Goal: Navigation & Orientation: Find specific page/section

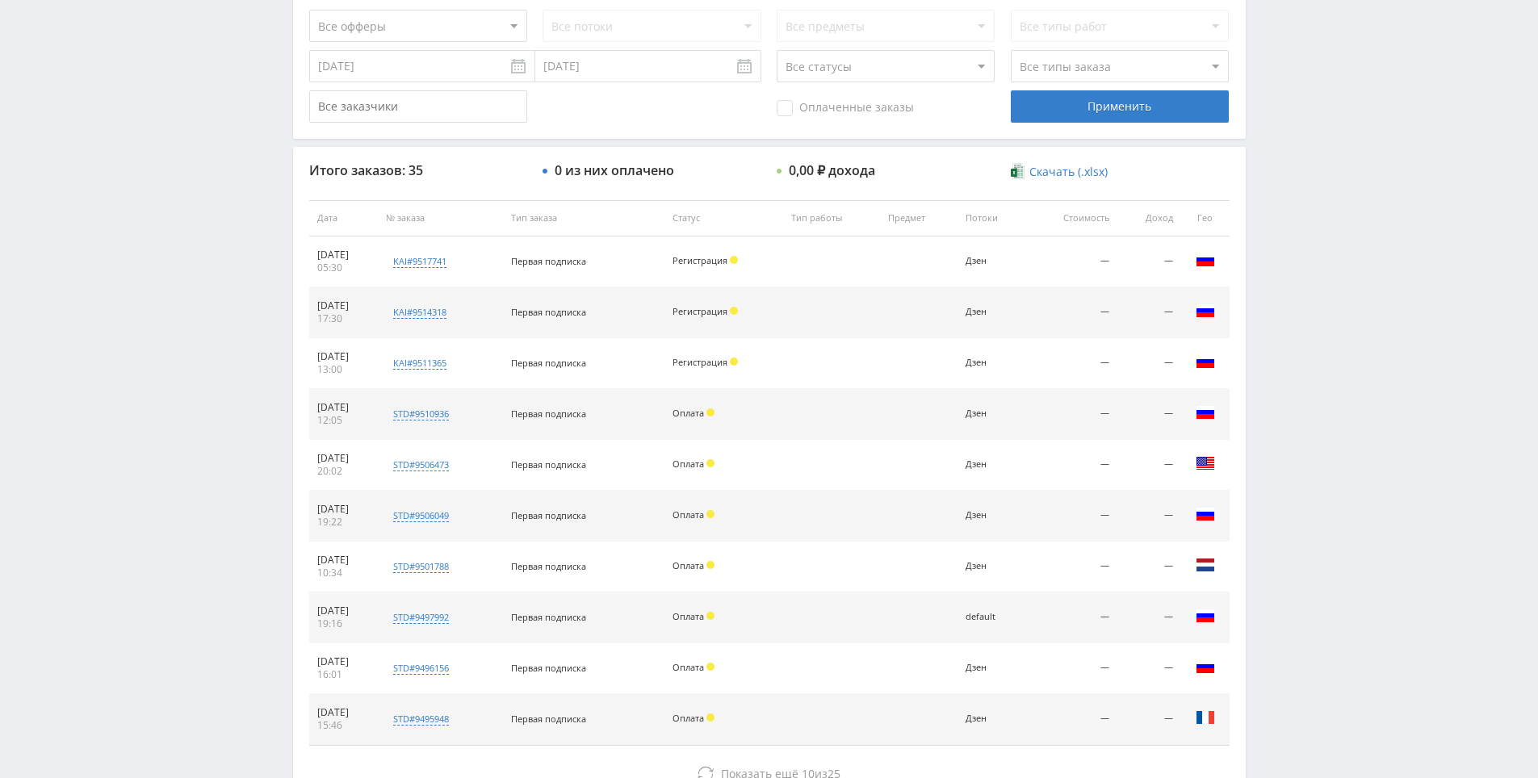
drag, startPoint x: 0, startPoint y: 0, endPoint x: 1304, endPoint y: 412, distance: 1367.7
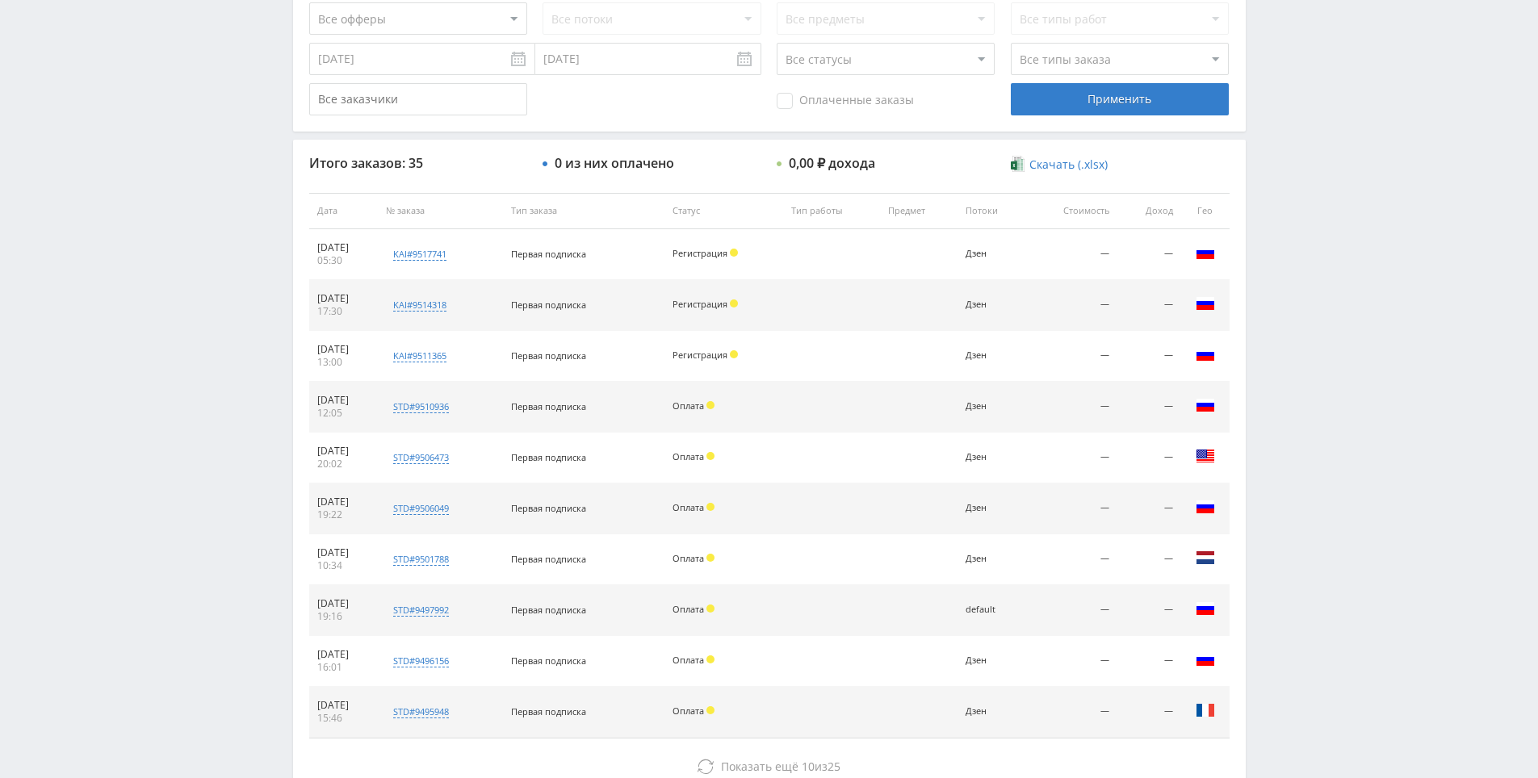
click at [1303, 295] on div "Telegram-канал Инструменты База знаний Ваш менеджер: Alex Alex Online @edugram_…" at bounding box center [769, 210] width 1538 height 1356
click at [1300, 241] on div "Telegram-канал Инструменты База знаний Ваш менеджер: Alex Alex Online @edugram_…" at bounding box center [769, 210] width 1538 height 1356
click at [1295, 254] on div "Telegram-канал Инструменты База знаний Ваш менеджер: Alex Alex Online @edugram_…" at bounding box center [769, 210] width 1538 height 1356
click at [1294, 269] on div "Telegram-канал Инструменты База знаний Ваш менеджер: Alex Alex Online @edugram_…" at bounding box center [769, 210] width 1538 height 1356
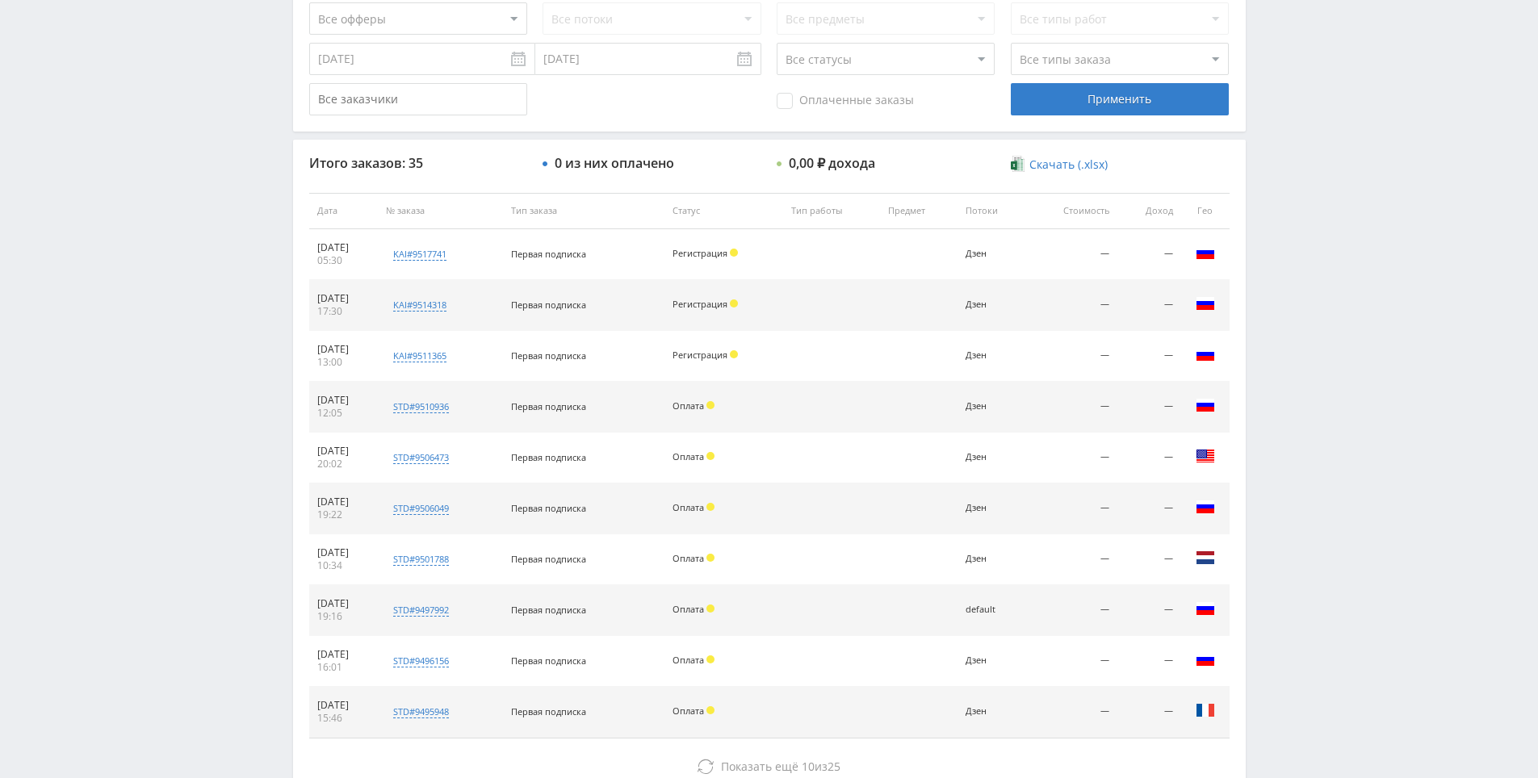
click at [1294, 271] on div "Telegram-канал Инструменты База знаний Ваш менеджер: Alex Alex Online @edugram_…" at bounding box center [769, 210] width 1538 height 1356
click at [1282, 219] on div "Telegram-канал Инструменты База знаний Ваш менеджер: Alex Alex Online @edugram_…" at bounding box center [769, 210] width 1538 height 1356
click at [1281, 201] on div "Telegram-канал Инструменты База знаний Ваш менеджер: Alex Alex Online @edugram_…" at bounding box center [769, 210] width 1538 height 1356
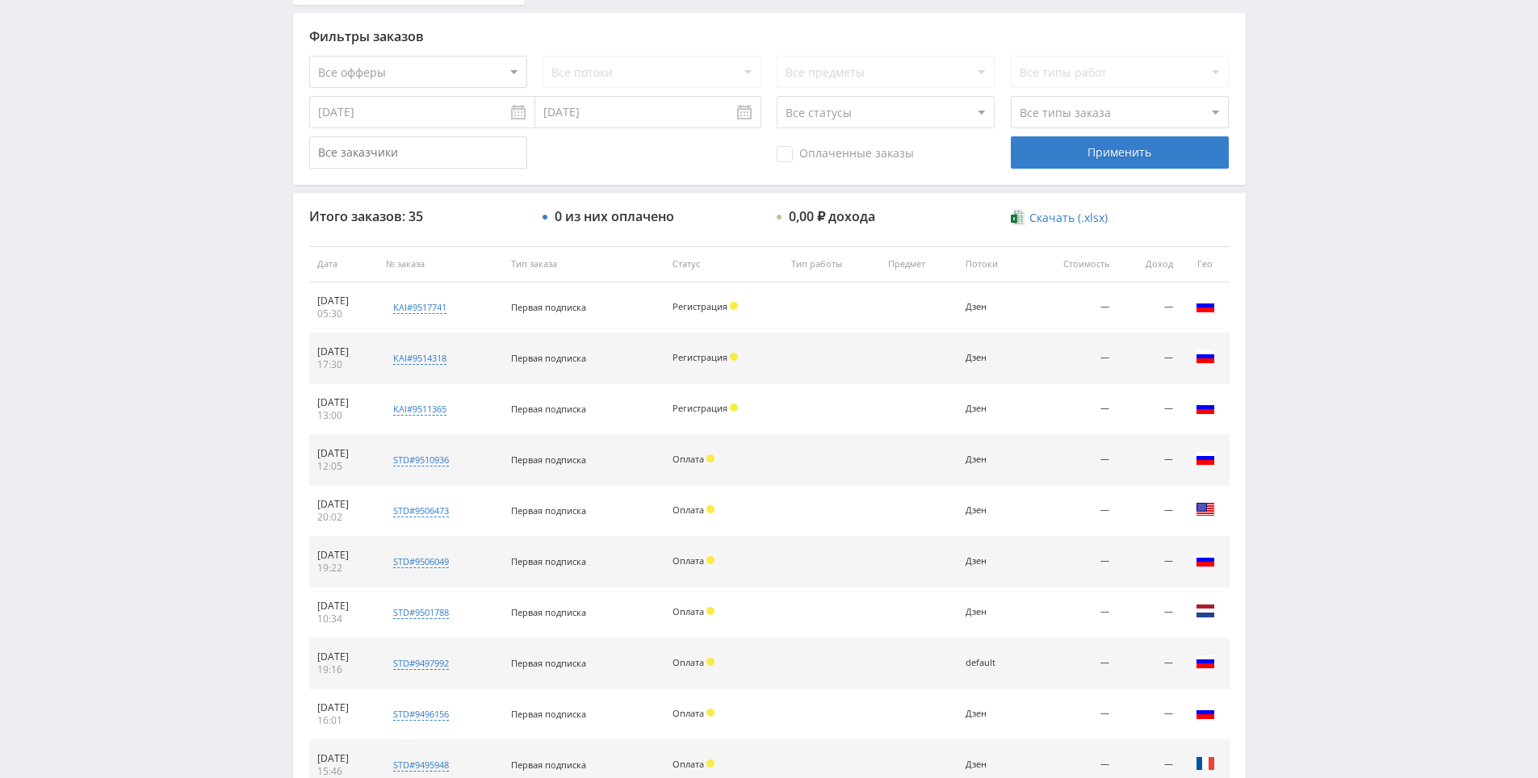
scroll to position [0, 0]
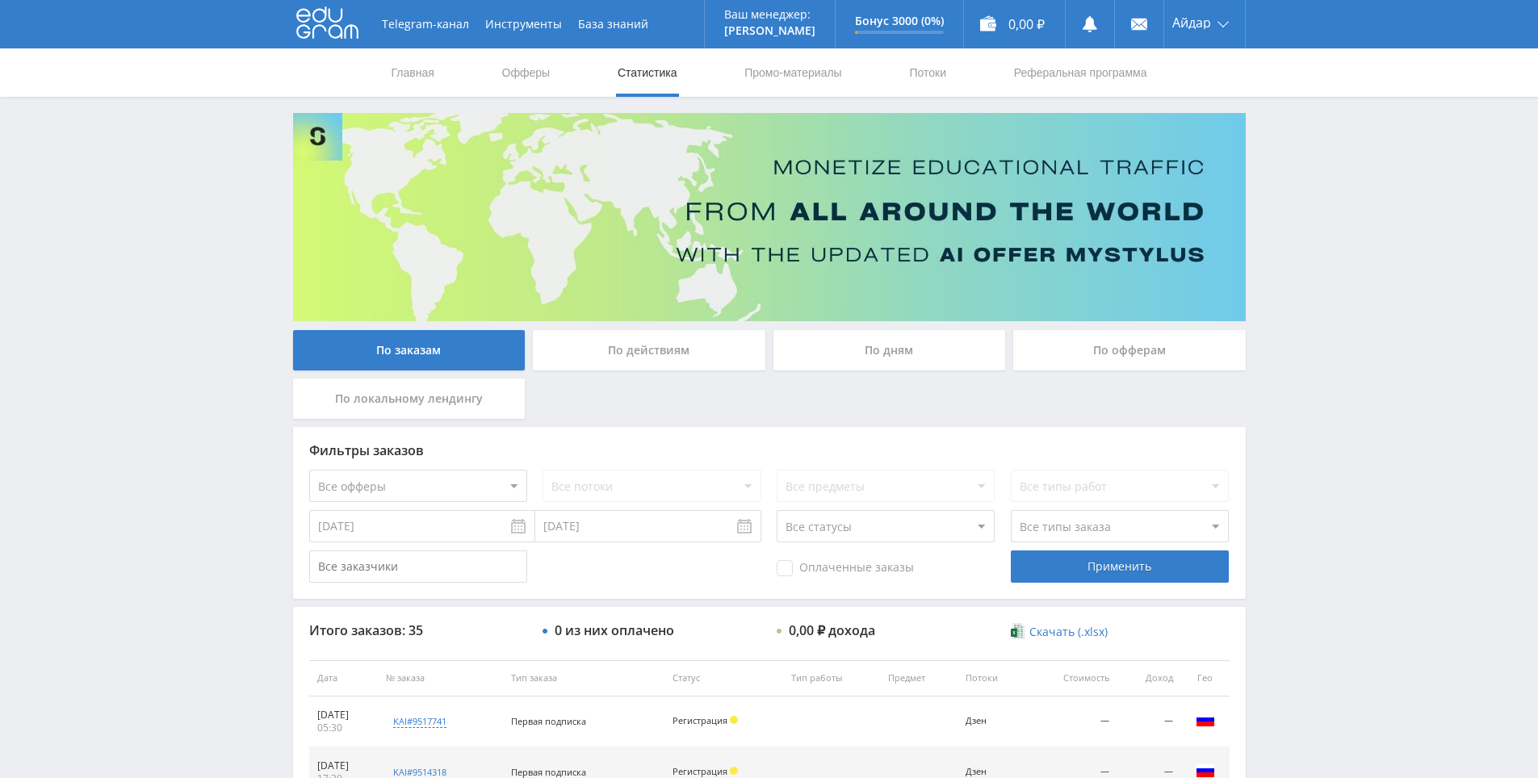
drag, startPoint x: 1287, startPoint y: 279, endPoint x: 762, endPoint y: -45, distance: 617.2
click at [1262, 351] on div "Telegram-канал Инструменты База знаний Ваш менеджер: Alex Alex Online @edugram_…" at bounding box center [769, 678] width 1538 height 1356
click at [1262, 349] on div "Telegram-канал Инструменты База знаний Ваш менеджер: Alex Alex Online @edugram_…" at bounding box center [769, 678] width 1538 height 1356
click at [1265, 279] on div "Telegram-канал Инструменты База знаний Ваш менеджер: Alex Alex Online @edugram_…" at bounding box center [769, 678] width 1538 height 1356
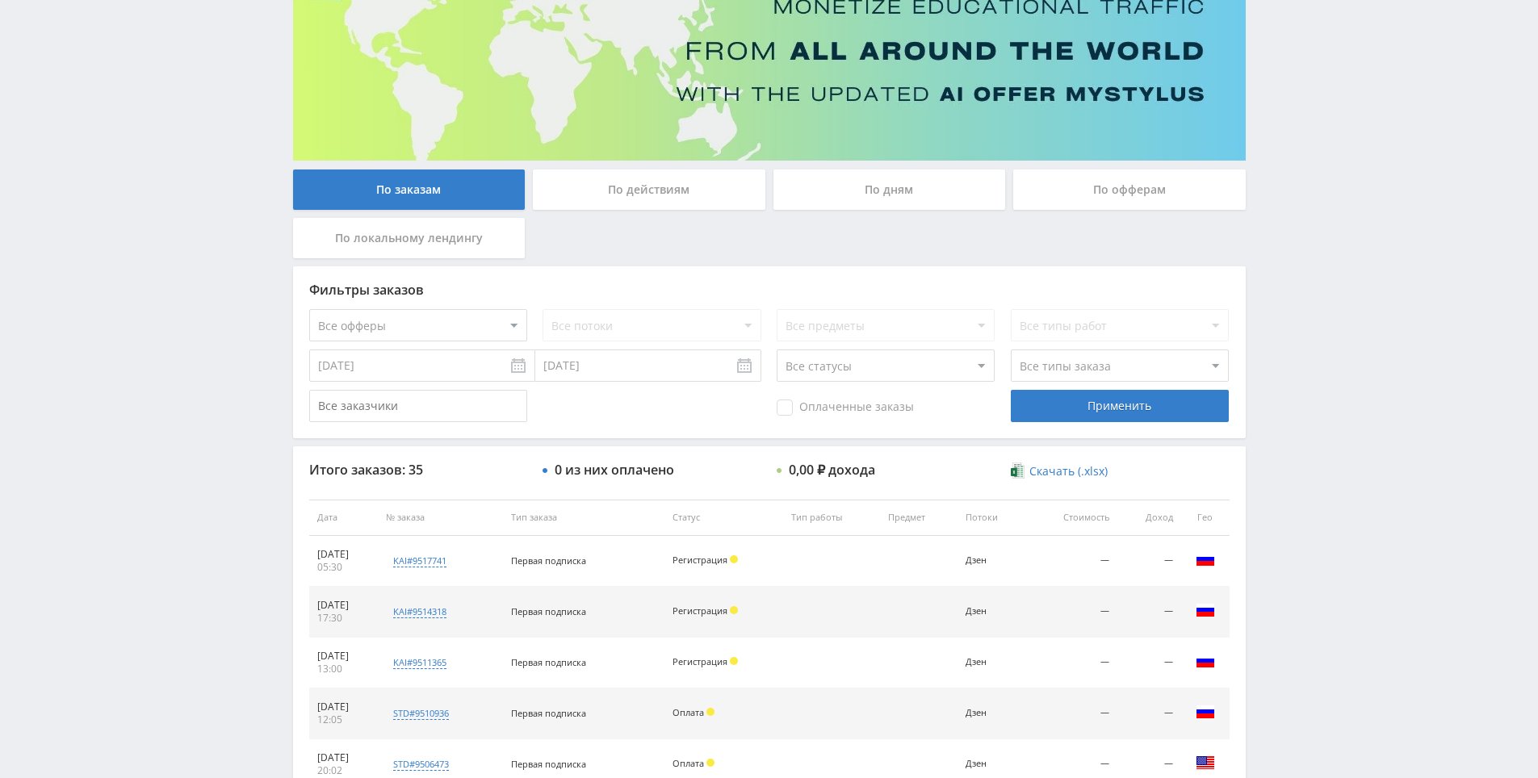
drag, startPoint x: 1398, startPoint y: 531, endPoint x: 1387, endPoint y: 558, distance: 29.7
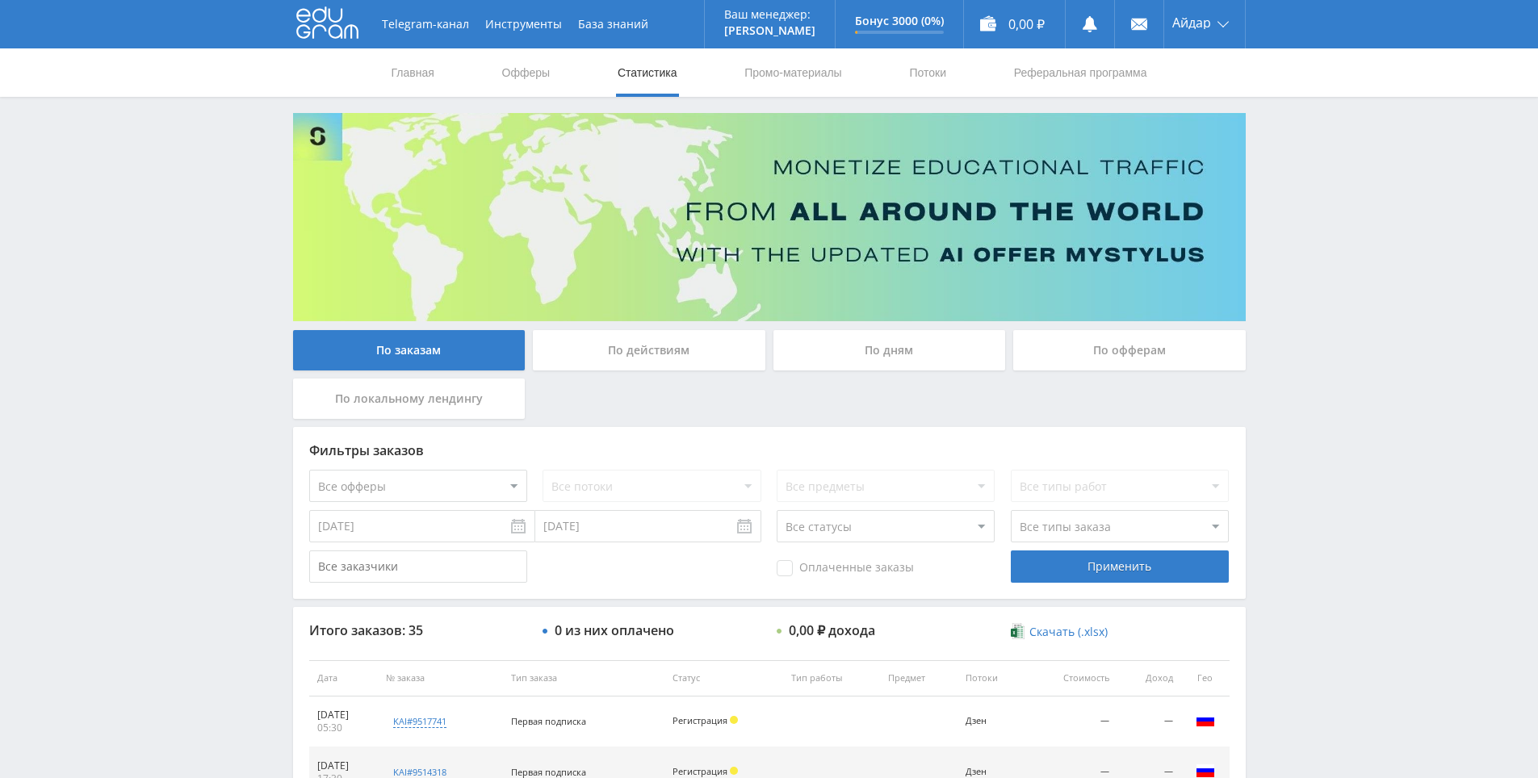
drag, startPoint x: 1350, startPoint y: 624, endPoint x: 1161, endPoint y: 142, distance: 517.8
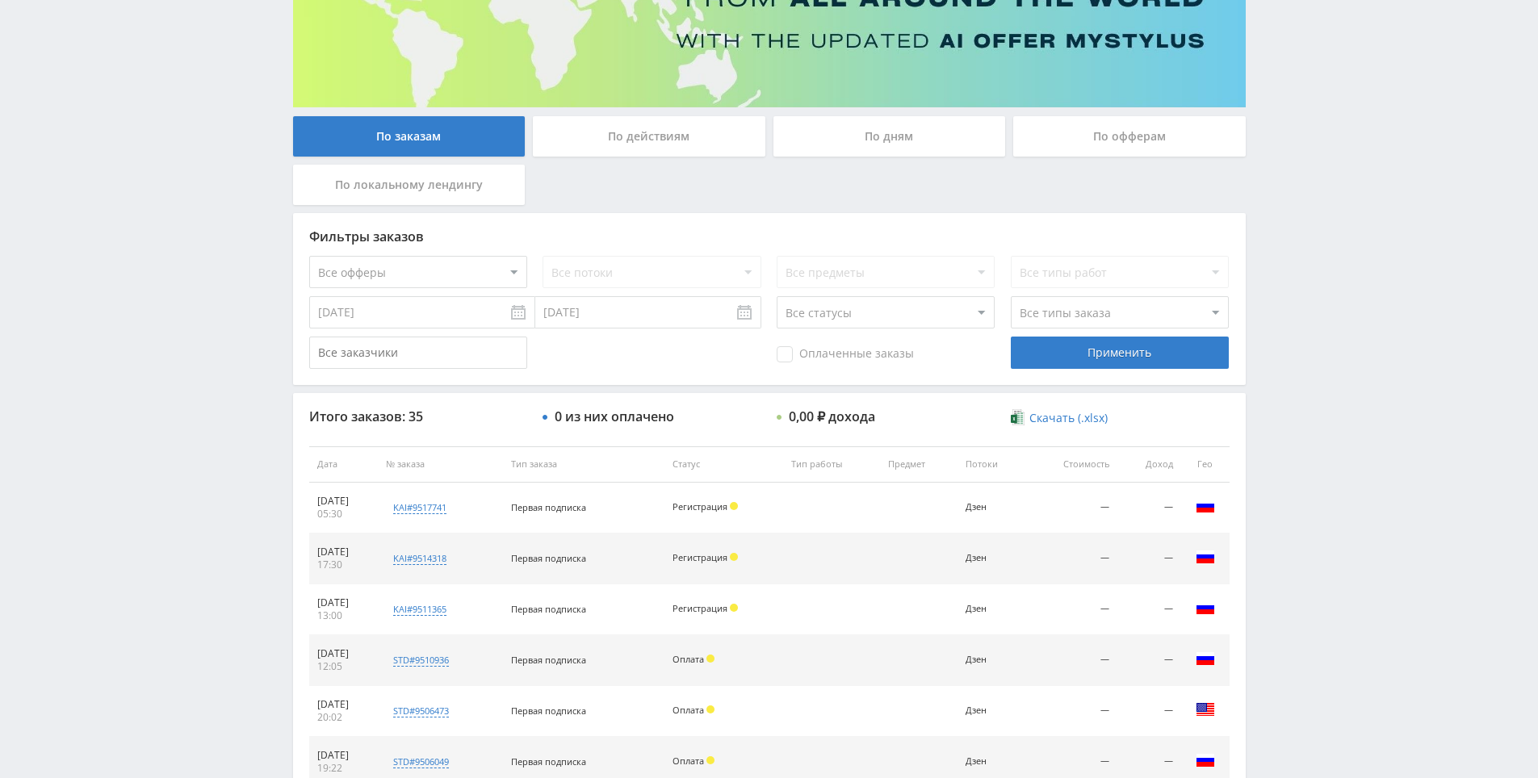
scroll to position [242, 0]
